Goal: Task Accomplishment & Management: Complete application form

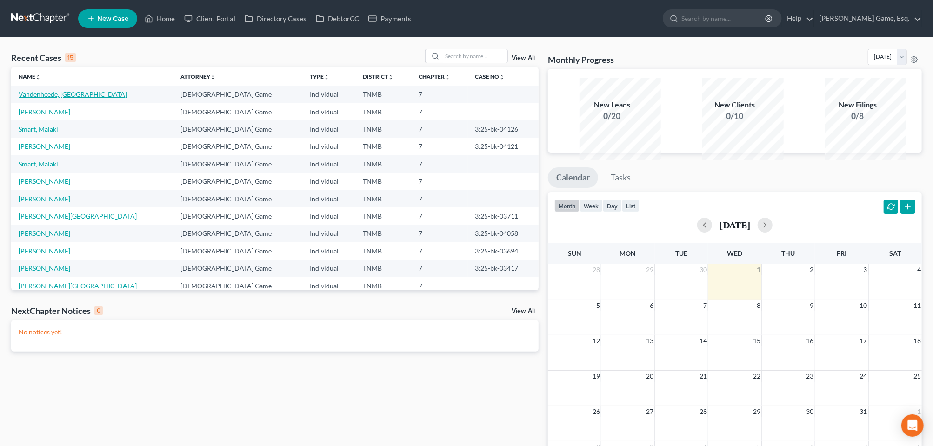
click at [85, 98] on link "Vandenheede, [GEOGRAPHIC_DATA]" at bounding box center [73, 94] width 108 height 8
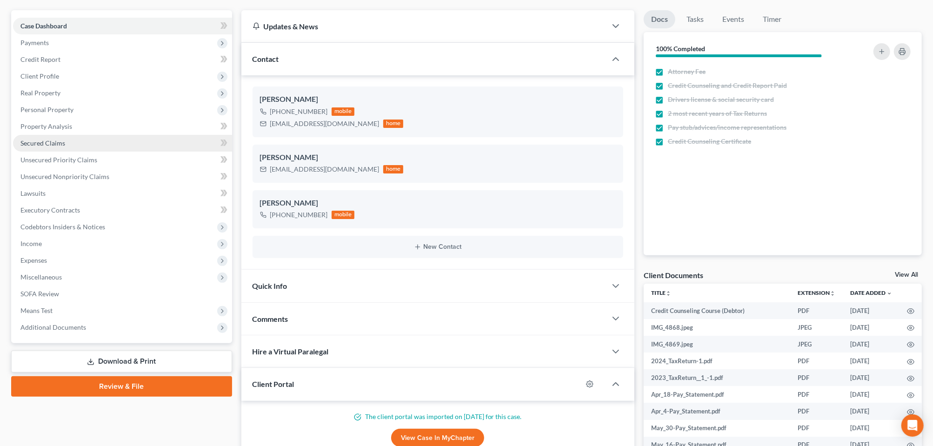
scroll to position [174, 0]
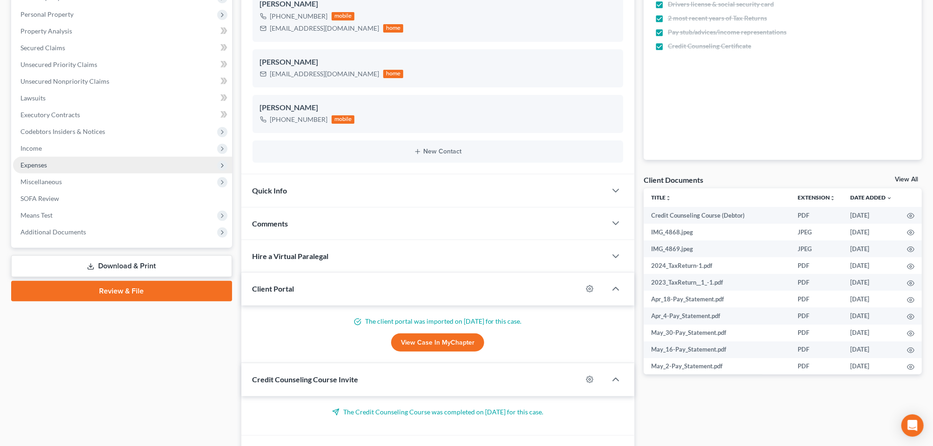
click at [38, 169] on span "Expenses" at bounding box center [33, 165] width 27 height 8
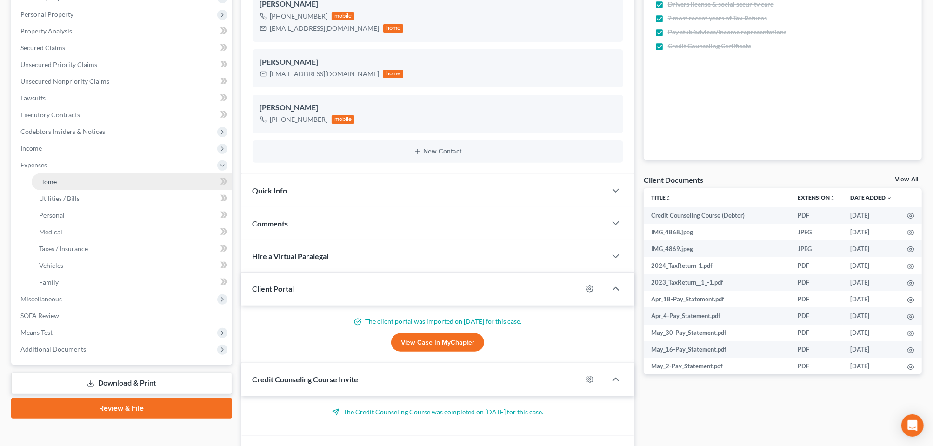
click at [57, 186] on span "Home" at bounding box center [48, 182] width 18 height 8
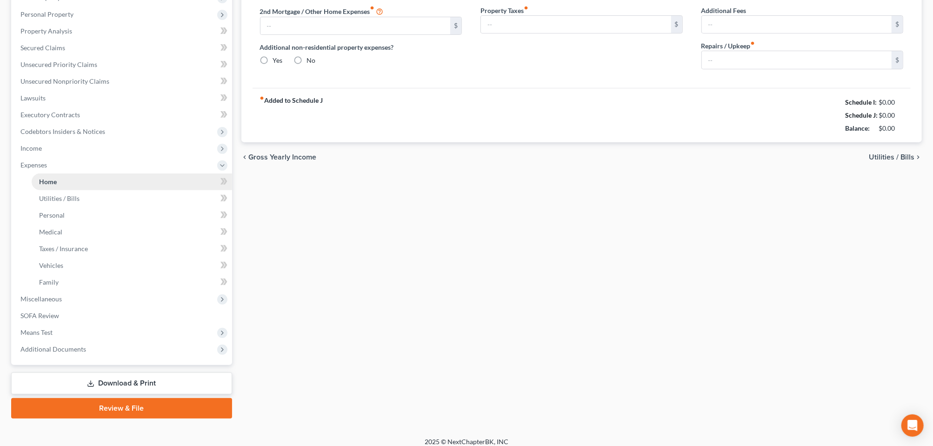
type input "980.00"
type input "0.00"
radio input "true"
type input "0.00"
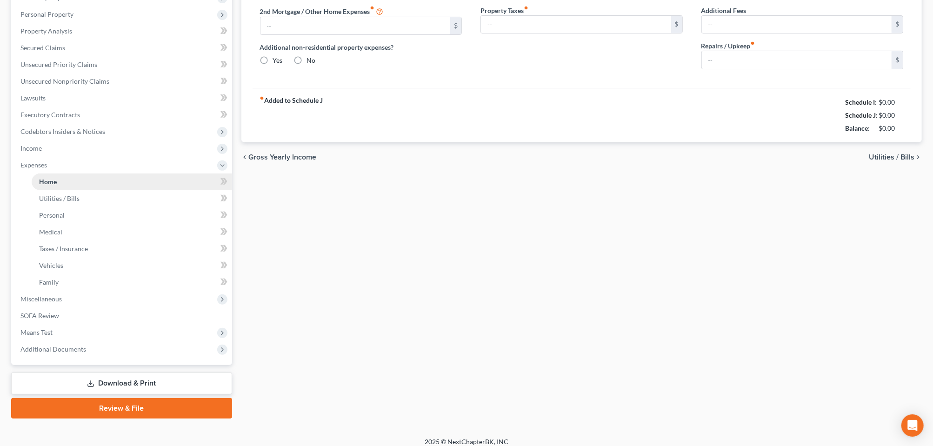
type input "0.00"
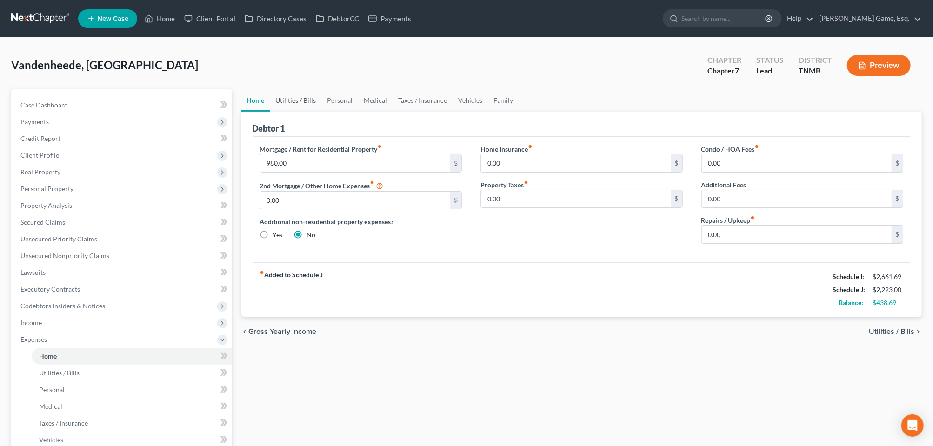
click at [309, 112] on link "Utilities / Bills" at bounding box center [296, 100] width 52 height 22
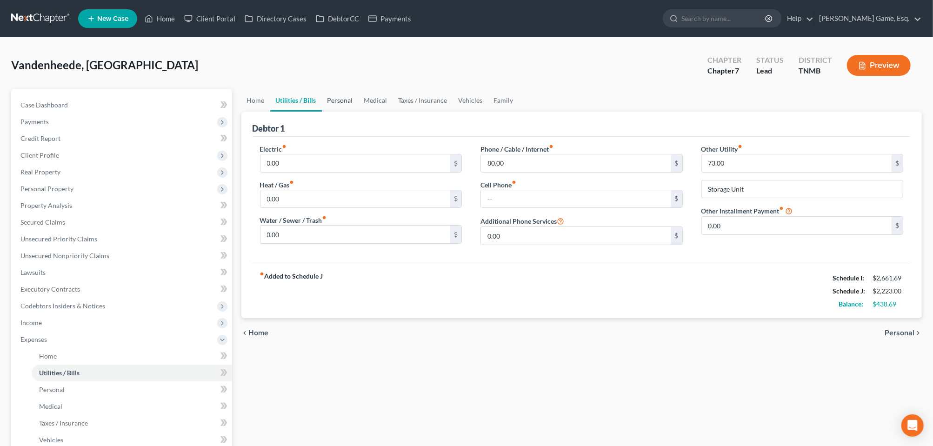
click at [358, 112] on link "Personal" at bounding box center [340, 100] width 37 height 22
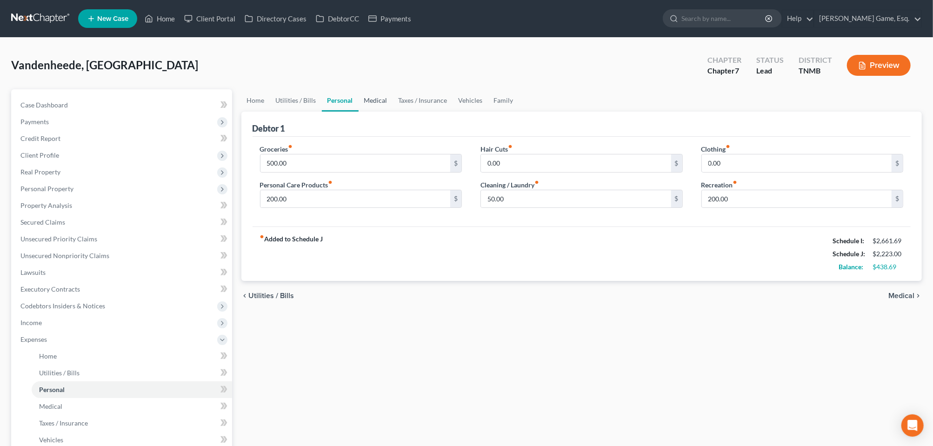
click at [393, 112] on link "Medical" at bounding box center [375, 100] width 34 height 22
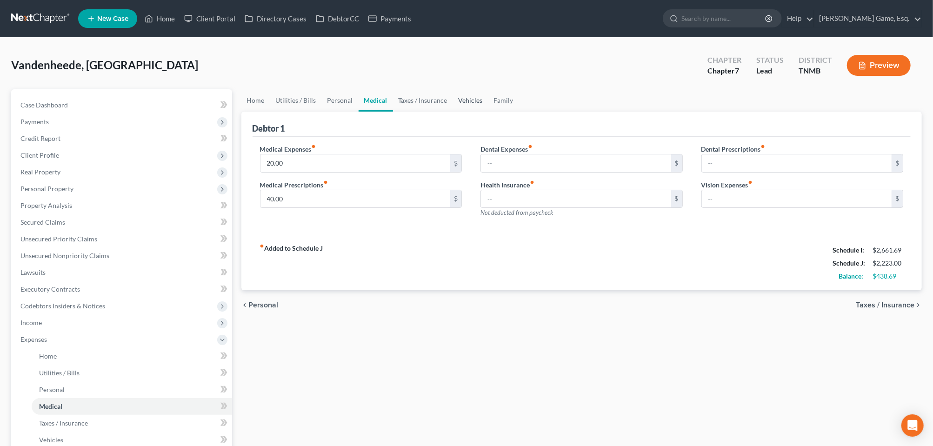
click at [488, 112] on link "Vehicles" at bounding box center [470, 100] width 35 height 22
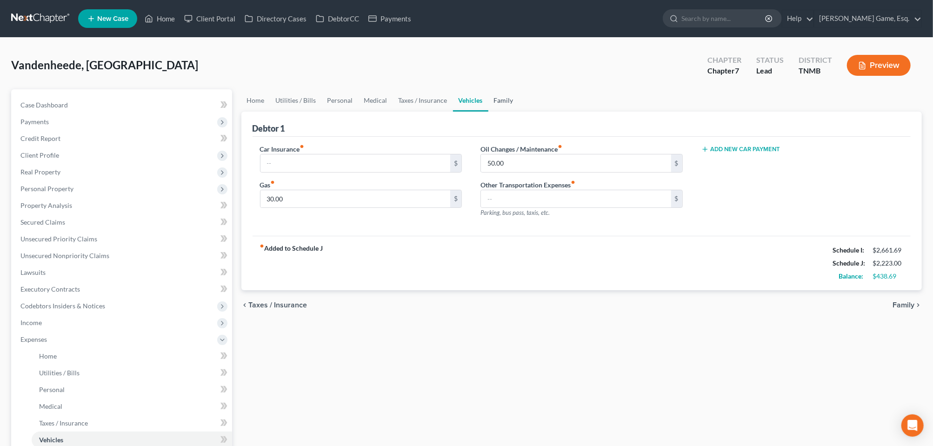
click at [519, 112] on link "Family" at bounding box center [503, 100] width 31 height 22
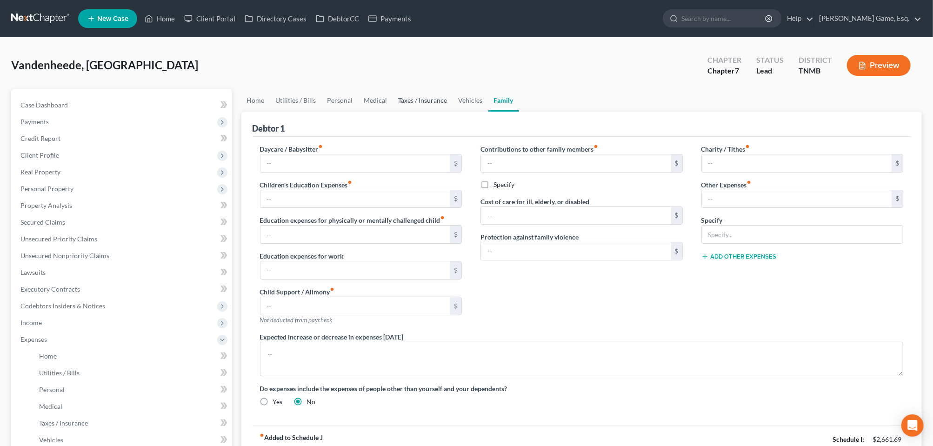
click at [453, 112] on link "Taxes / Insurance" at bounding box center [423, 100] width 60 height 22
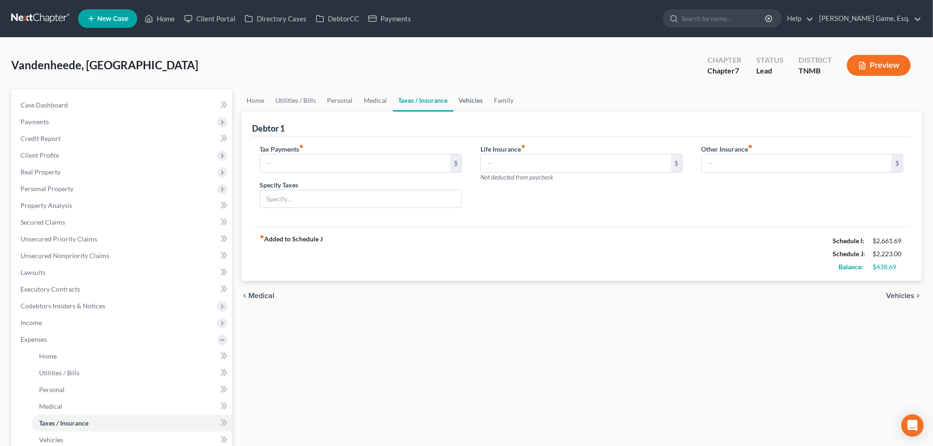
click at [489, 112] on link "Vehicles" at bounding box center [470, 100] width 35 height 22
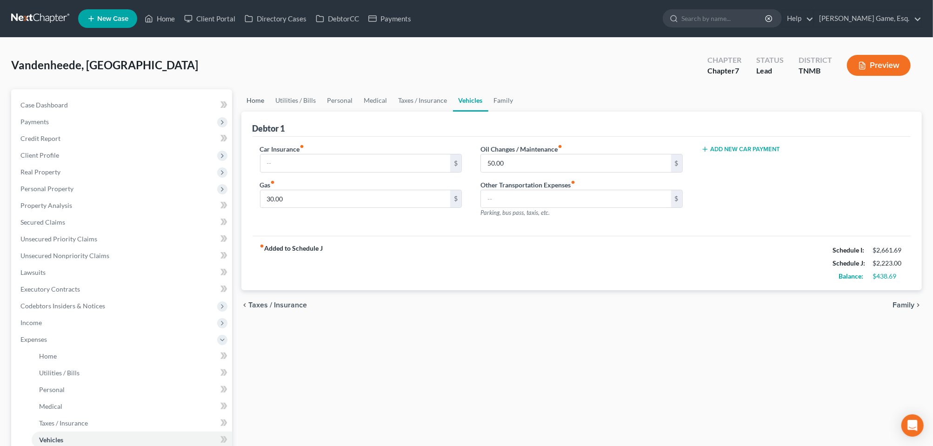
click at [261, 112] on link "Home" at bounding box center [255, 100] width 29 height 22
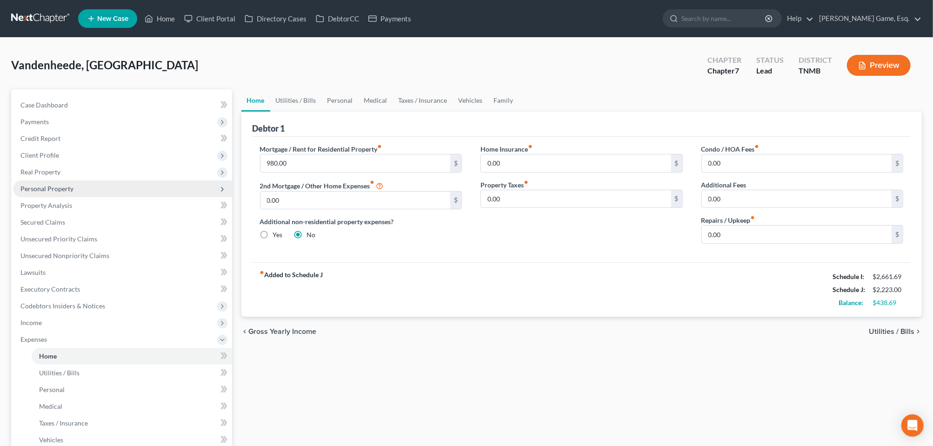
click at [67, 192] on span "Personal Property" at bounding box center [46, 189] width 53 height 8
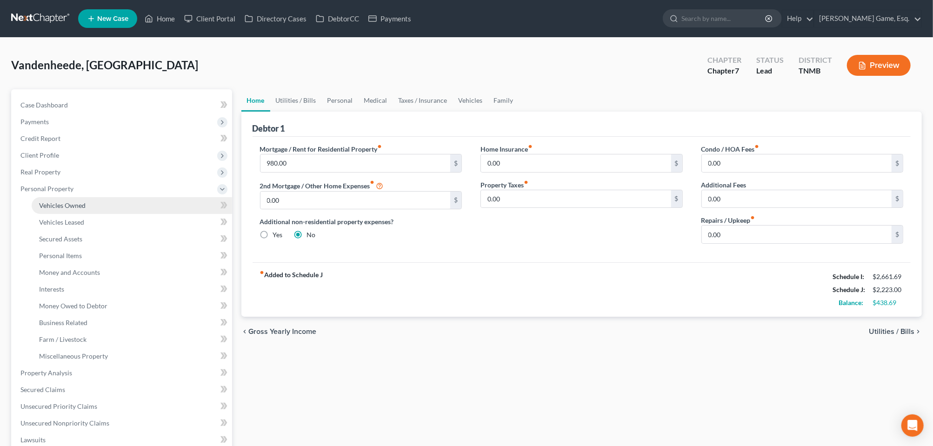
click at [75, 209] on span "Vehicles Owned" at bounding box center [62, 205] width 46 height 8
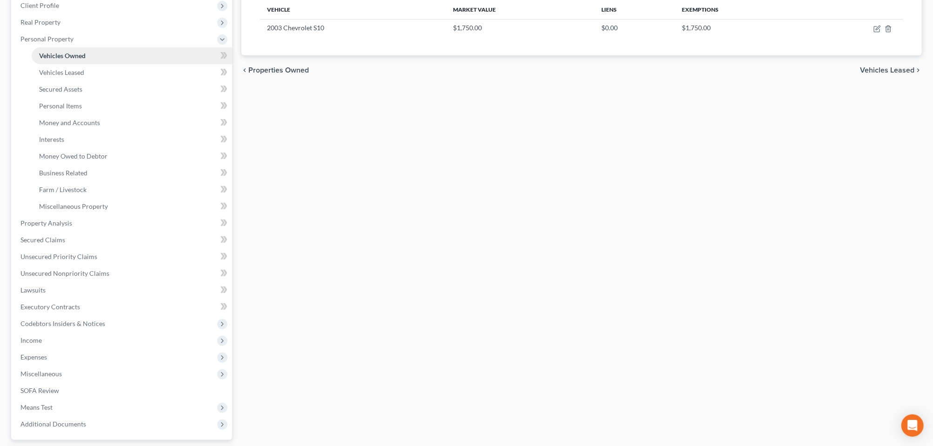
scroll to position [174, 0]
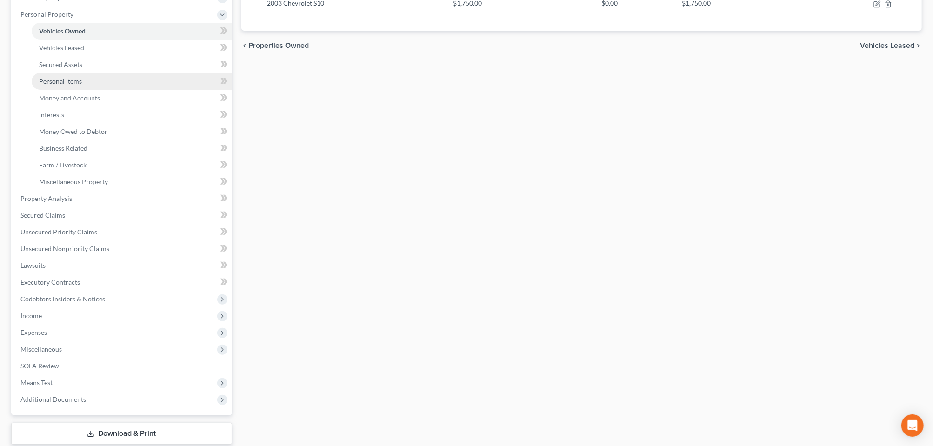
click at [82, 85] on span "Personal Items" at bounding box center [60, 81] width 43 height 8
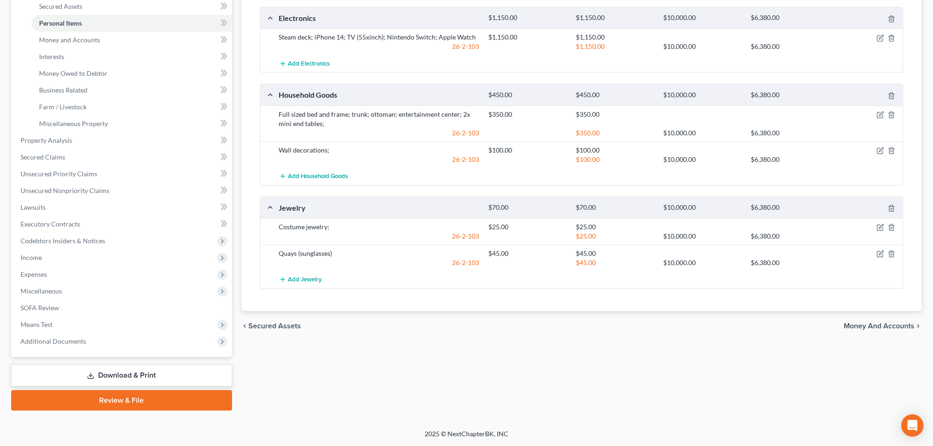
scroll to position [283, 0]
click at [42, 261] on span "Income" at bounding box center [30, 257] width 21 height 8
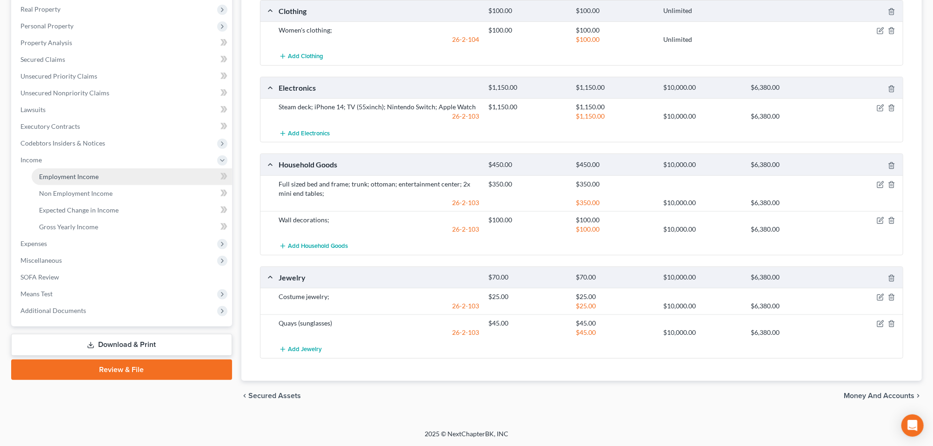
click at [84, 172] on span "Employment Income" at bounding box center [69, 176] width 60 height 8
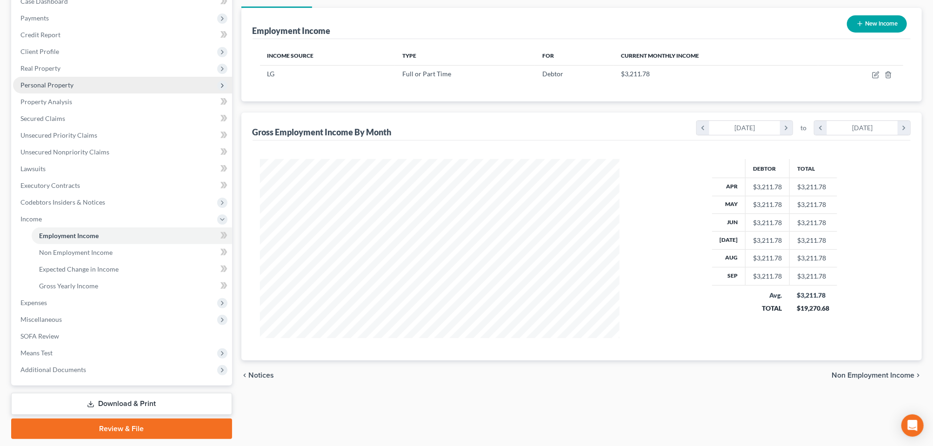
scroll to position [174, 0]
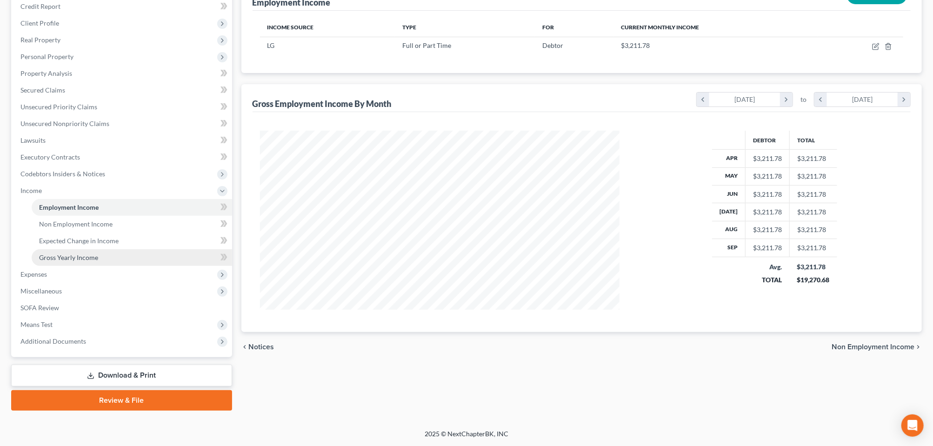
click at [91, 261] on span "Gross Yearly Income" at bounding box center [68, 257] width 59 height 8
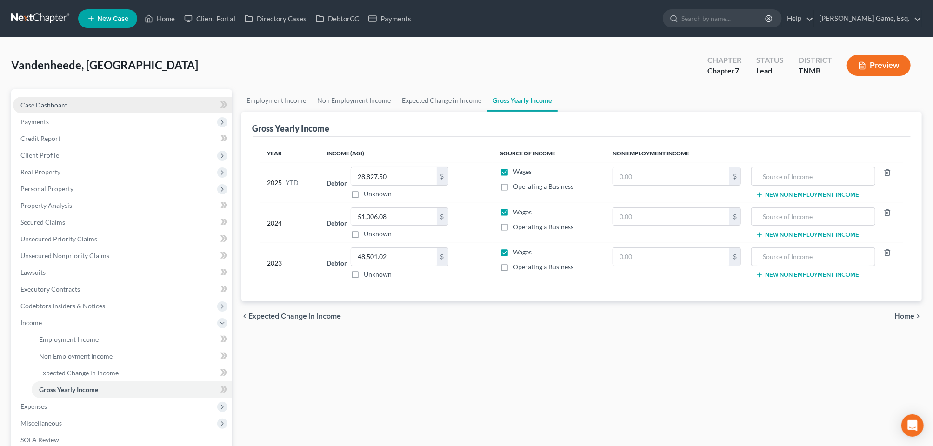
click at [61, 109] on span "Case Dashboard" at bounding box center [43, 105] width 47 height 8
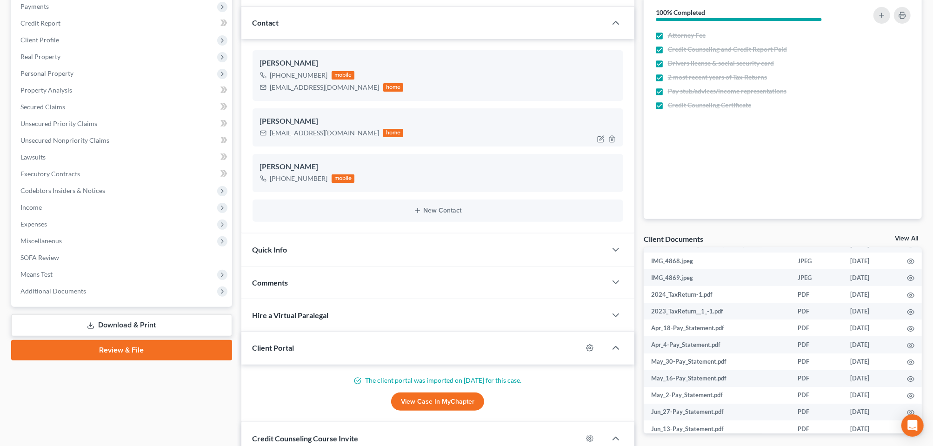
scroll to position [232, 0]
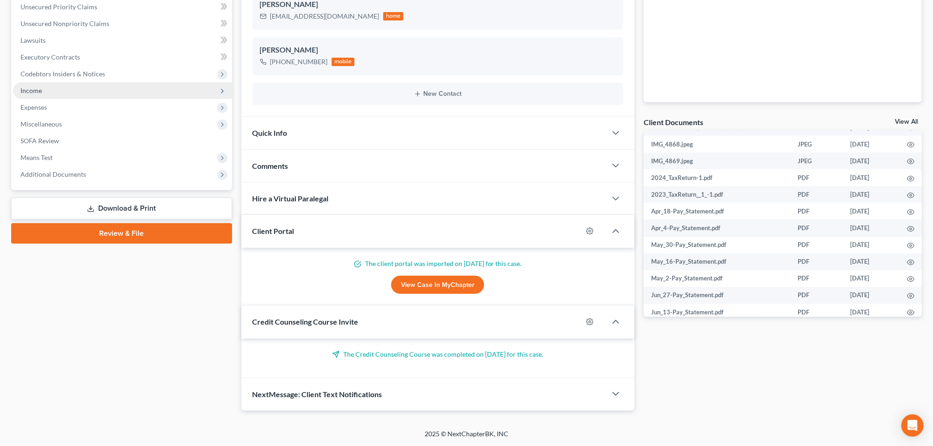
click at [28, 94] on span "Income" at bounding box center [30, 90] width 21 height 8
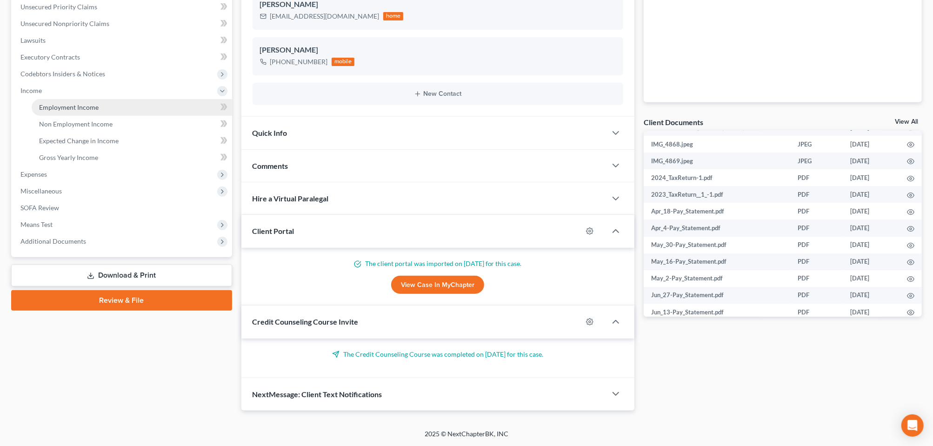
click at [82, 111] on span "Employment Income" at bounding box center [69, 107] width 60 height 8
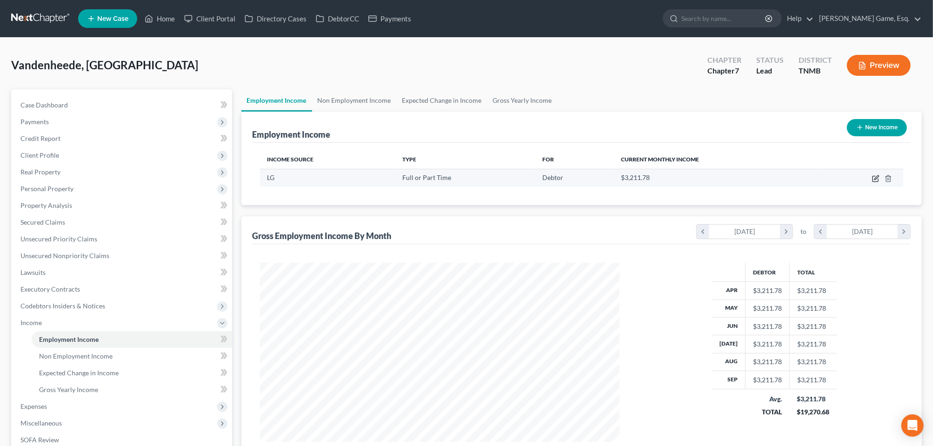
click at [872, 182] on icon "button" at bounding box center [875, 178] width 7 height 7
select select "0"
select select "44"
select select "2"
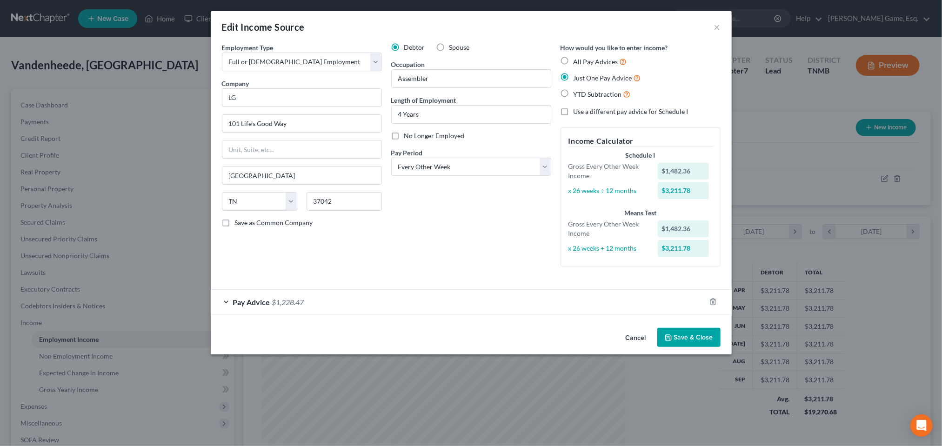
scroll to position [9, 0]
click at [583, 100] on label "YTD Subtraction" at bounding box center [601, 94] width 57 height 11
click at [583, 95] on input "YTD Subtraction" at bounding box center [580, 92] width 6 height 6
radio input "true"
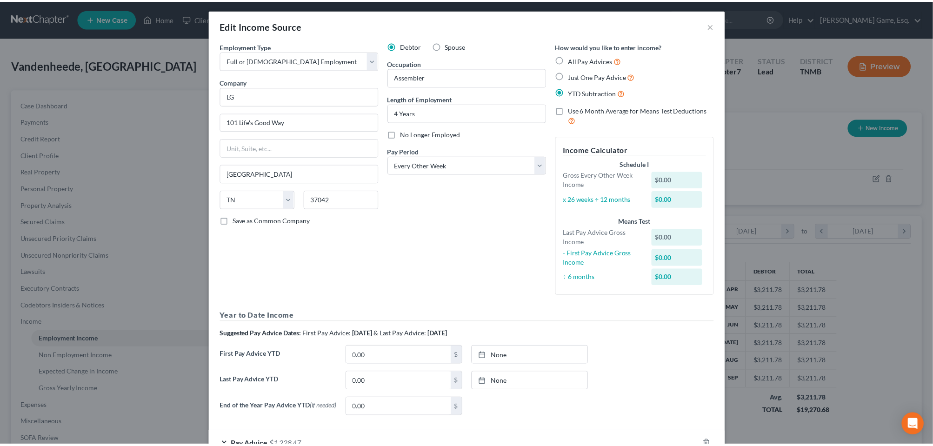
scroll to position [0, 0]
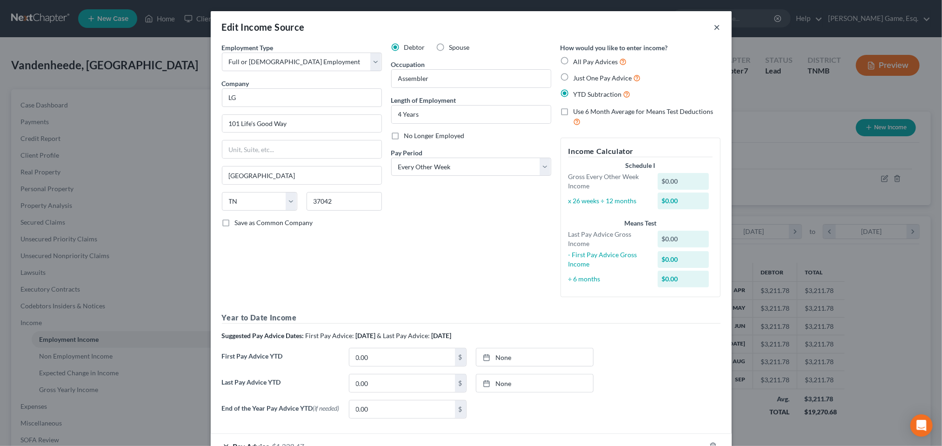
click at [720, 33] on button "×" at bounding box center [717, 26] width 7 height 11
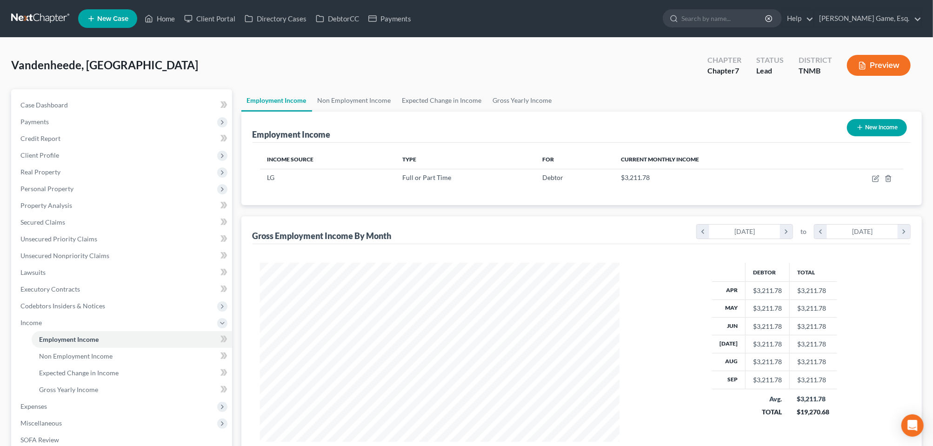
scroll to position [464746, 464575]
drag, startPoint x: 167, startPoint y: 79, endPoint x: 34, endPoint y: 76, distance: 133.5
click at [34, 76] on div "Vandenheede, [GEOGRAPHIC_DATA] Upgraded Chapter Chapter 7 Status Lead District …" at bounding box center [466, 69] width 910 height 40
drag, startPoint x: 34, startPoint y: 76, endPoint x: 195, endPoint y: 22, distance: 169.8
click at [179, 22] on link "Home" at bounding box center [160, 18] width 40 height 17
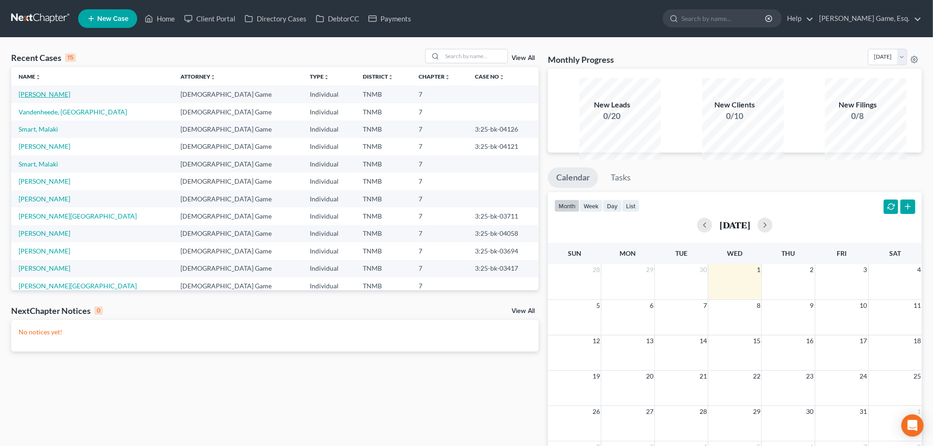
click at [57, 98] on link "[PERSON_NAME]" at bounding box center [45, 94] width 52 height 8
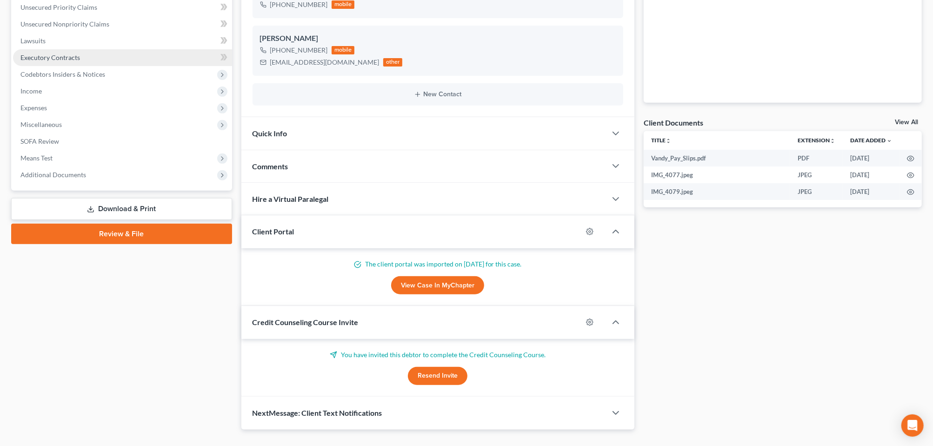
scroll to position [232, 0]
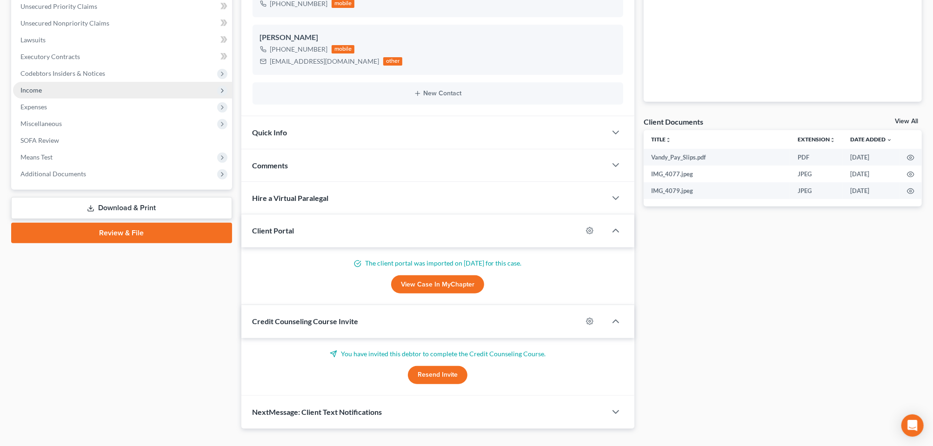
click at [42, 94] on span "Income" at bounding box center [30, 90] width 21 height 8
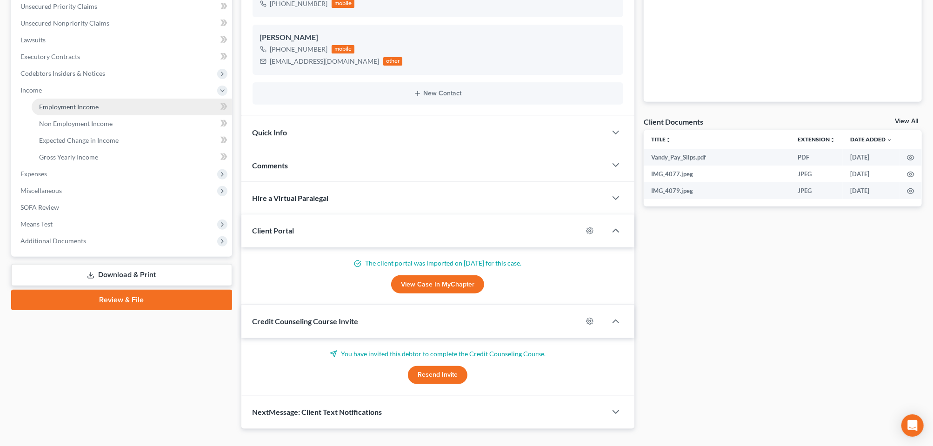
click at [76, 111] on span "Employment Income" at bounding box center [69, 107] width 60 height 8
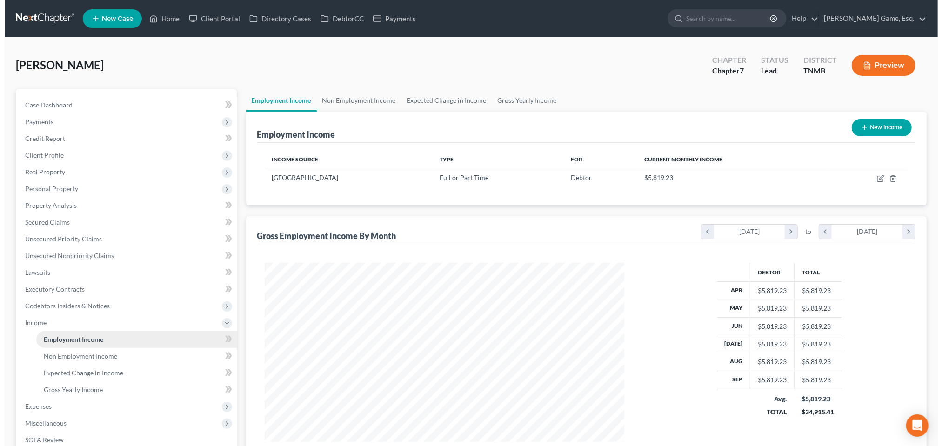
scroll to position [207, 378]
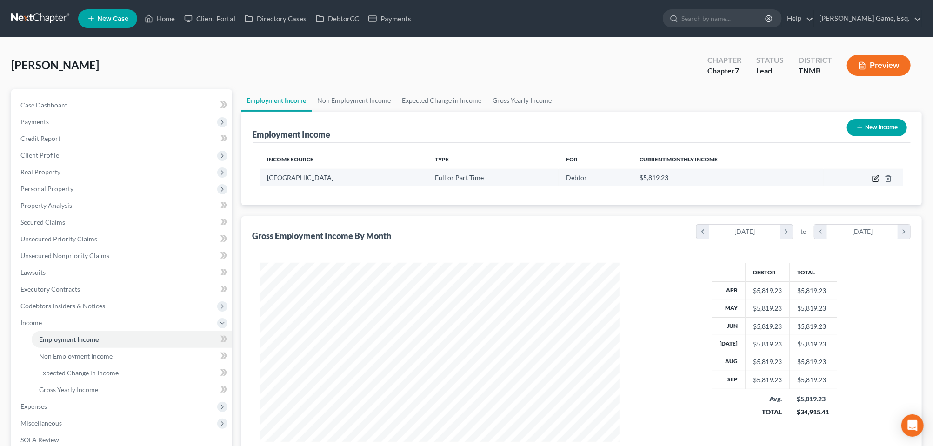
click at [872, 182] on icon "button" at bounding box center [875, 178] width 7 height 7
select select "0"
select select "44"
select select "2"
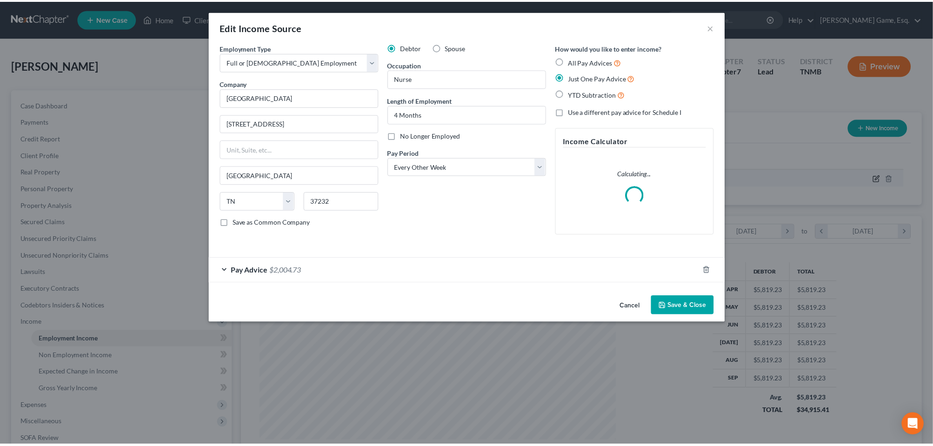
scroll to position [207, 382]
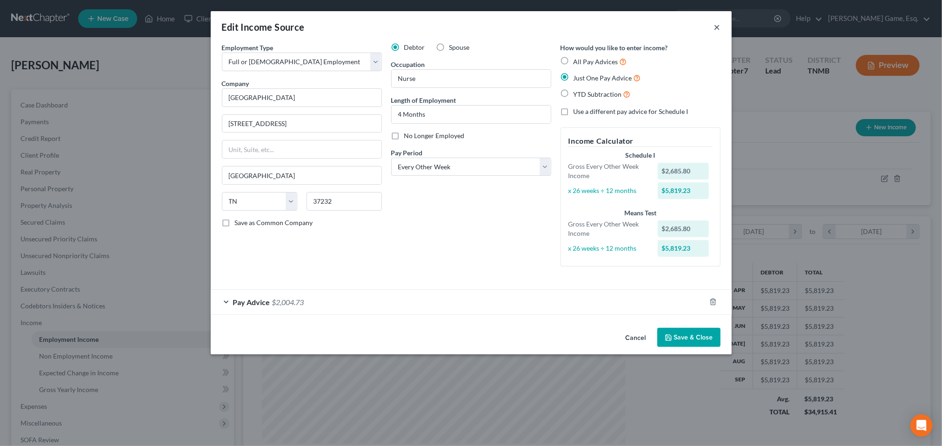
click at [720, 33] on button "×" at bounding box center [717, 26] width 7 height 11
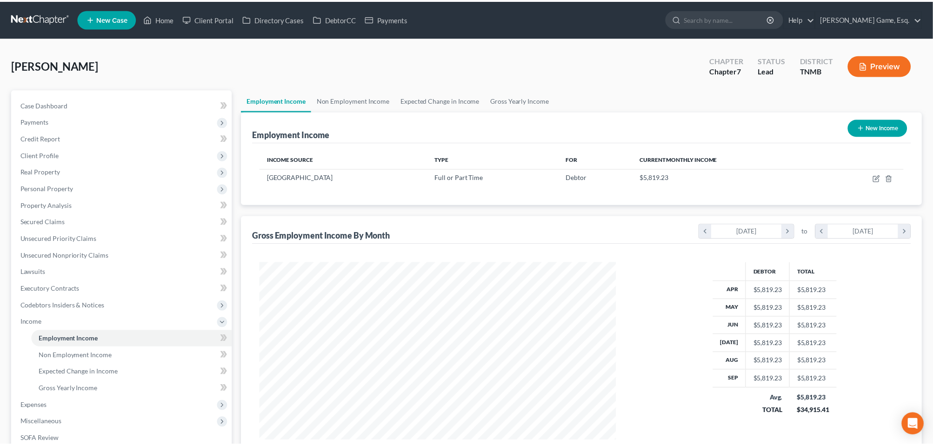
scroll to position [464746, 464575]
